Goal: Find specific page/section

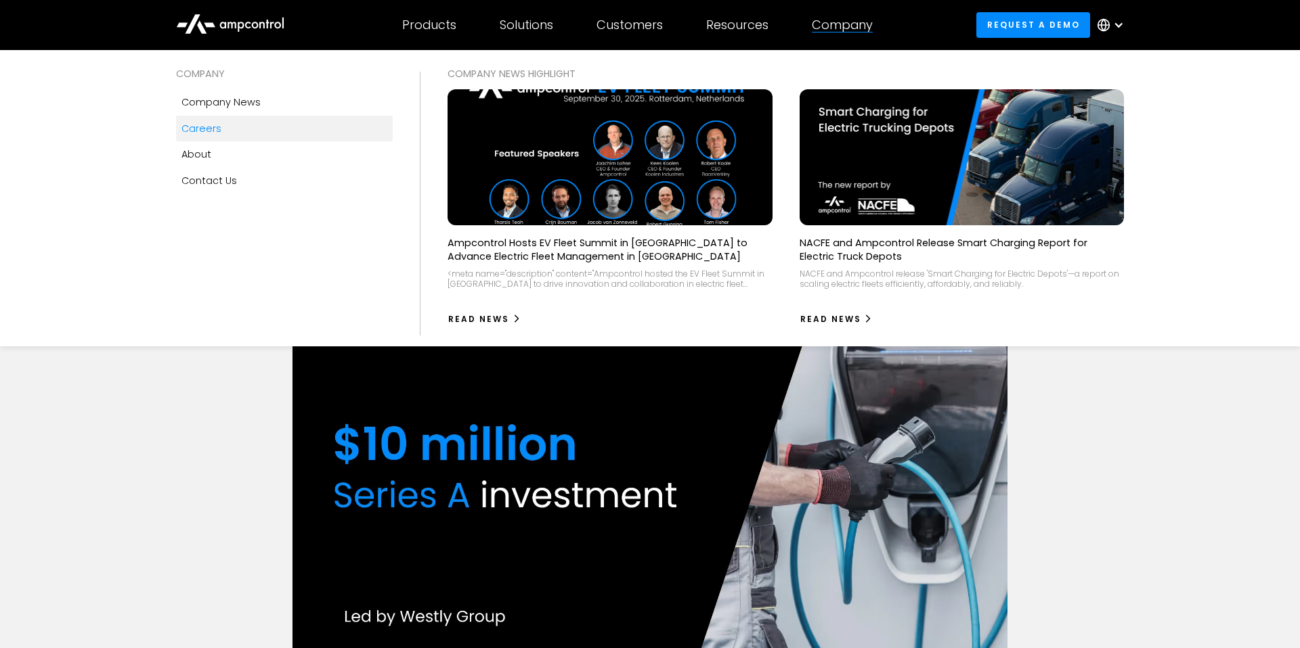
click at [226, 127] on link "Careers" at bounding box center [284, 129] width 217 height 26
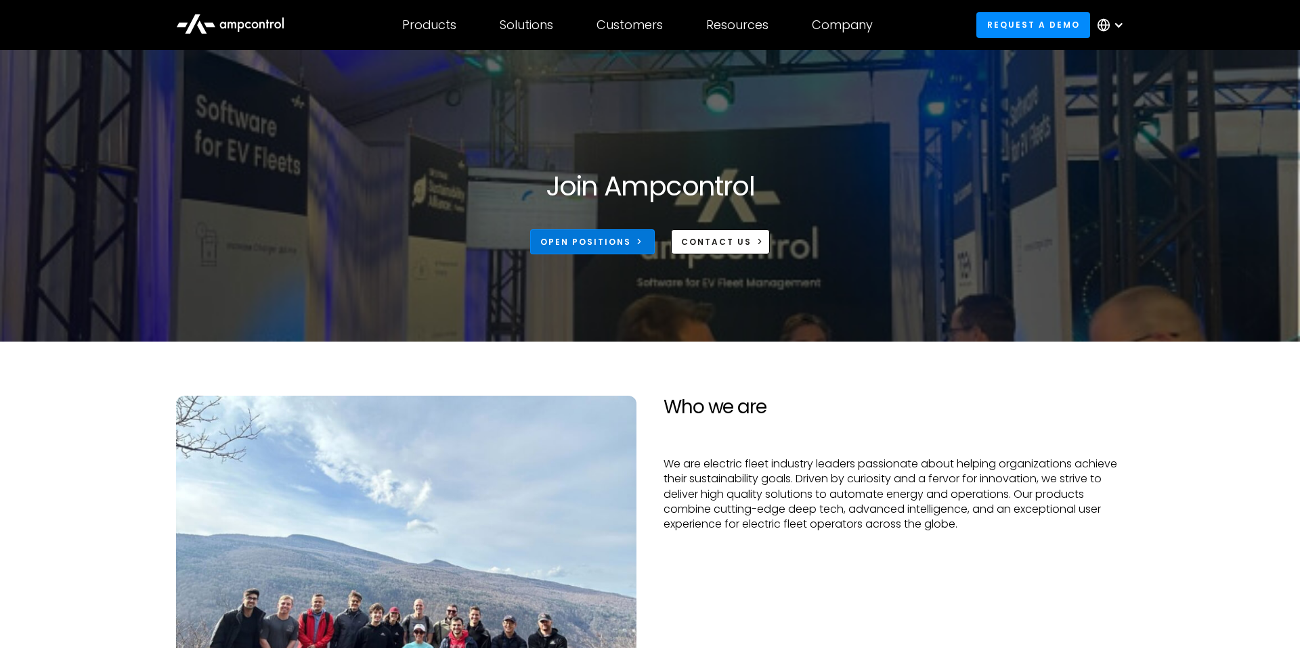
click at [627, 247] on link "Open Positions" at bounding box center [592, 241] width 125 height 25
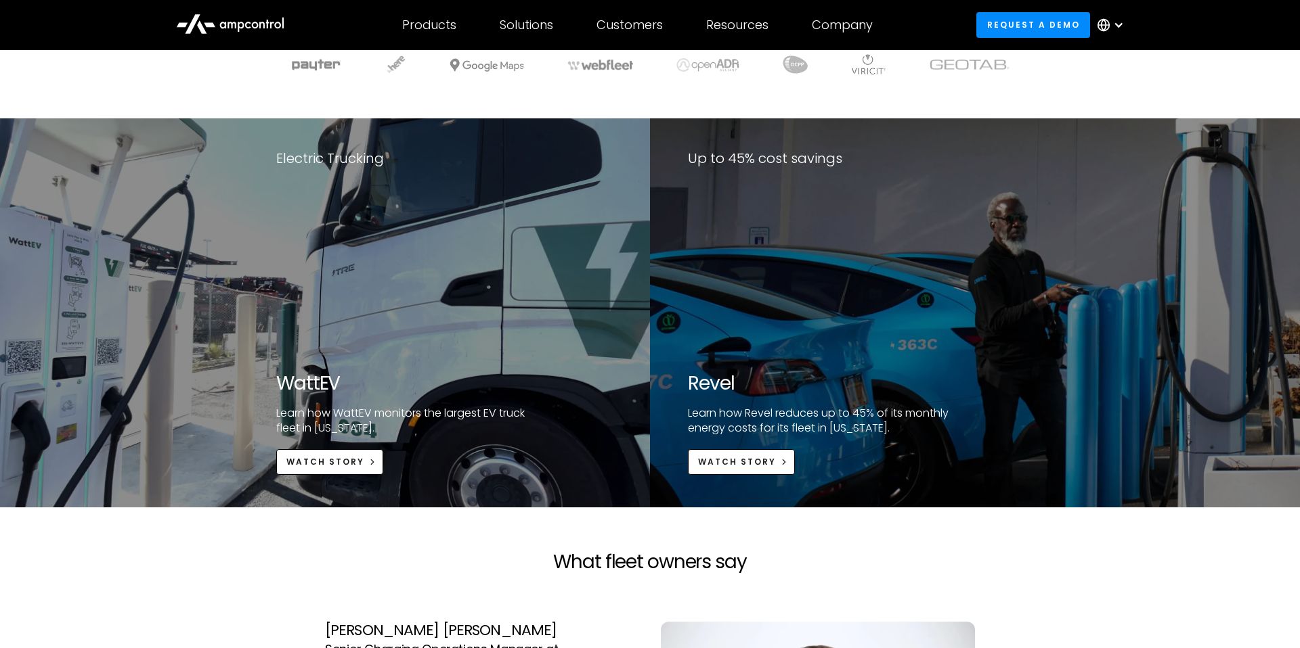
scroll to position [2703, 0]
